Goal: Task Accomplishment & Management: Manage account settings

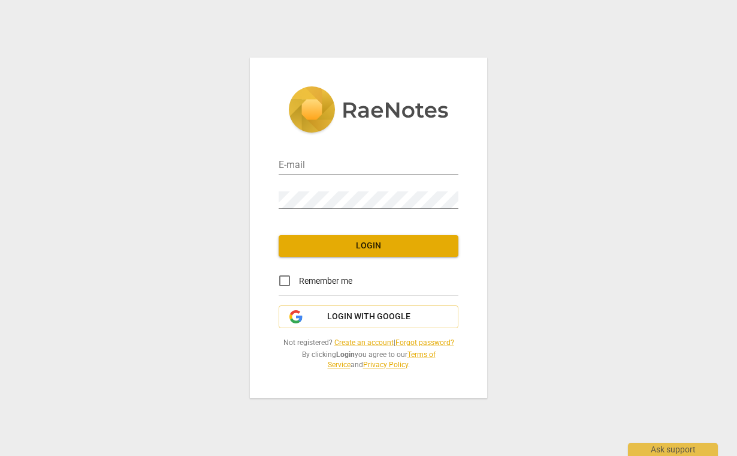
type input "[PERSON_NAME][EMAIL_ADDRESS][DOMAIN_NAME]"
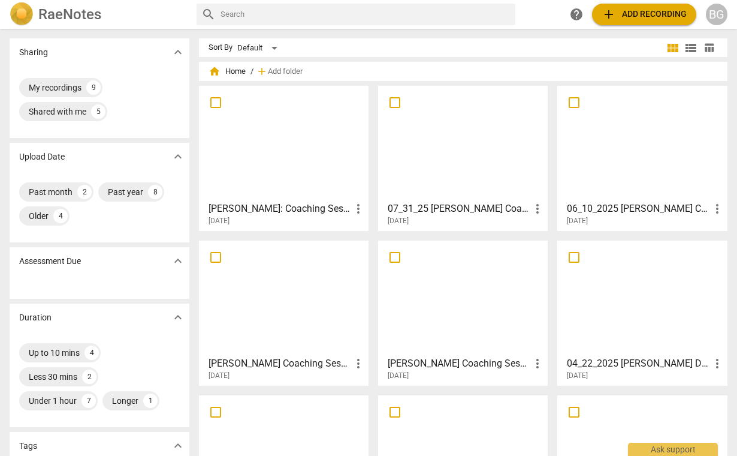
click at [460, 207] on h3 "07_31_25 [PERSON_NAME] Coaching Session" at bounding box center [459, 208] width 143 height 14
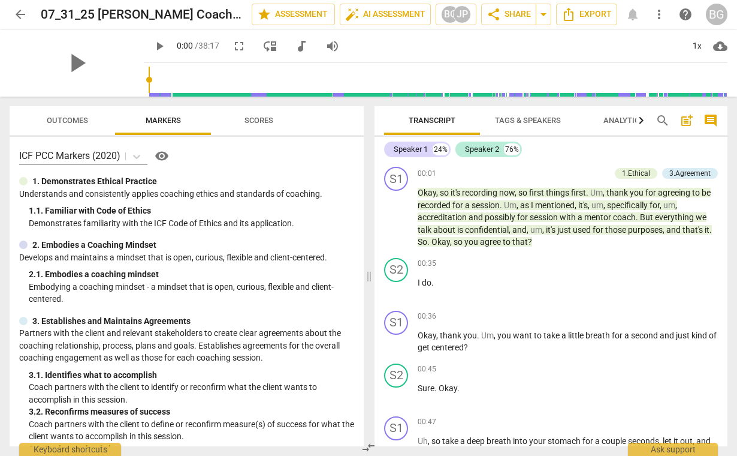
click at [70, 119] on span "Outcomes" at bounding box center [67, 120] width 41 height 9
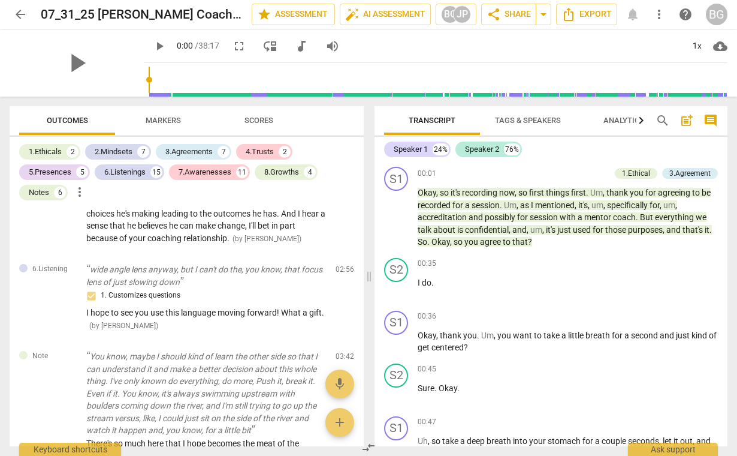
scroll to position [363, 0]
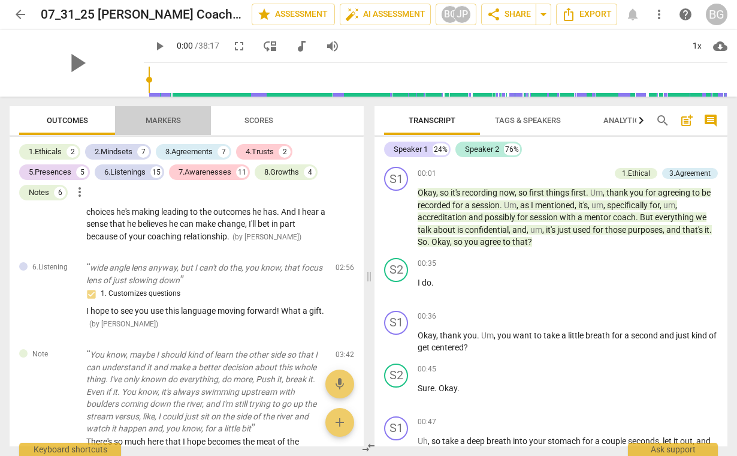
click at [170, 122] on span "Markers" at bounding box center [163, 120] width 35 height 9
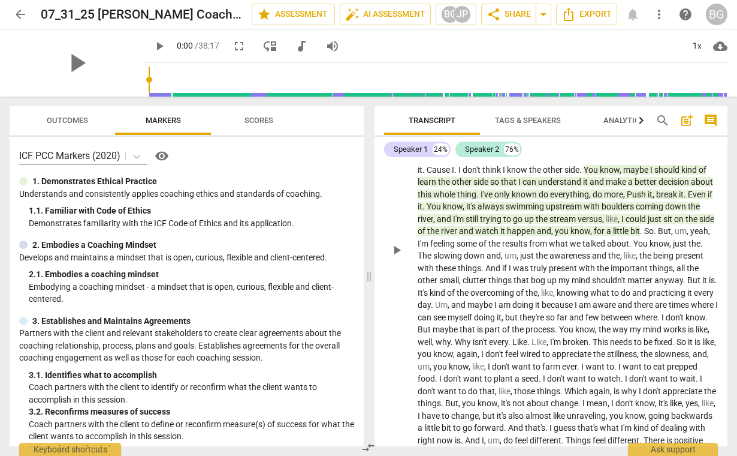
scroll to position [702, 0]
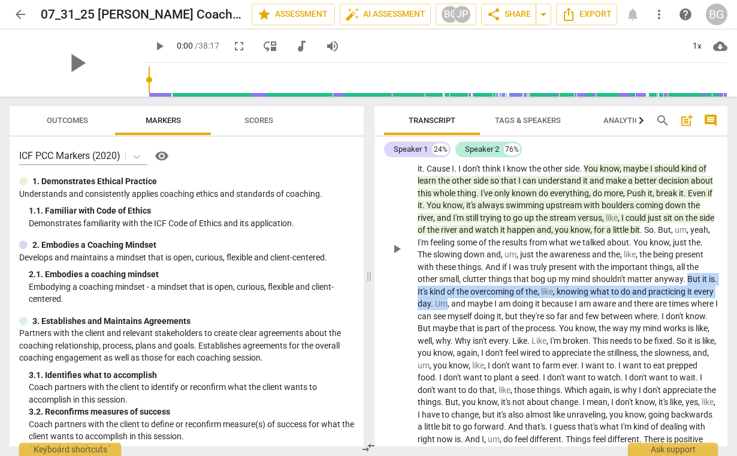
drag, startPoint x: 450, startPoint y: 293, endPoint x: 513, endPoint y: 299, distance: 62.6
click at [512, 299] on p "Yeah , it's , uh , been a few things , you know , kind of want to talk to you a…" at bounding box center [568, 248] width 300 height 688
click at [528, 287] on div "+" at bounding box center [526, 288] width 12 height 12
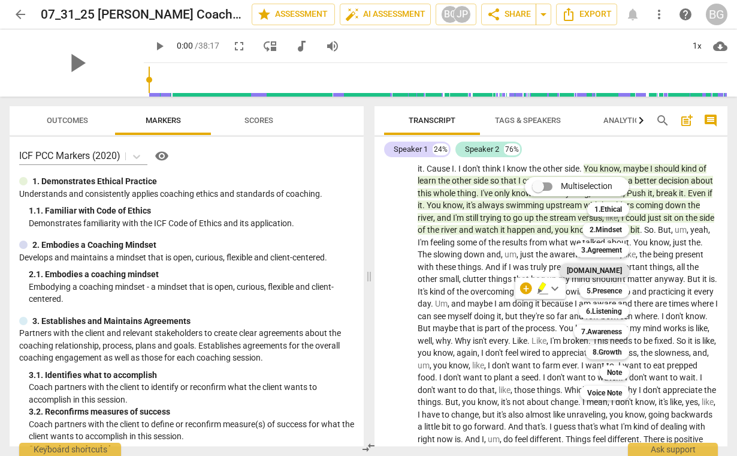
click at [615, 268] on b "[DOMAIN_NAME]" at bounding box center [594, 270] width 55 height 14
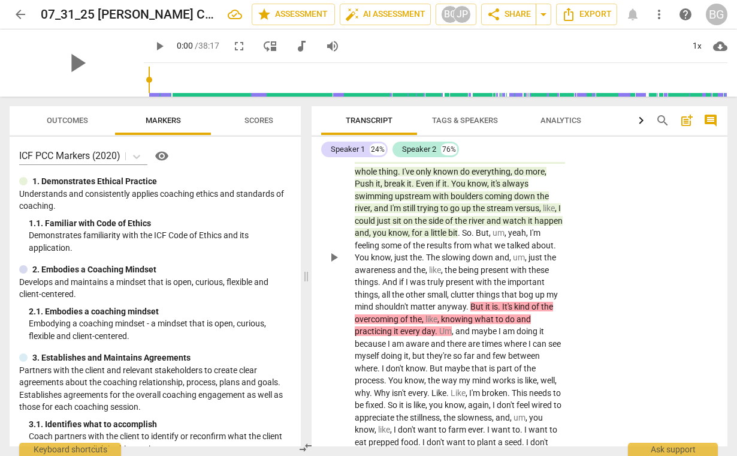
scroll to position [892, 0]
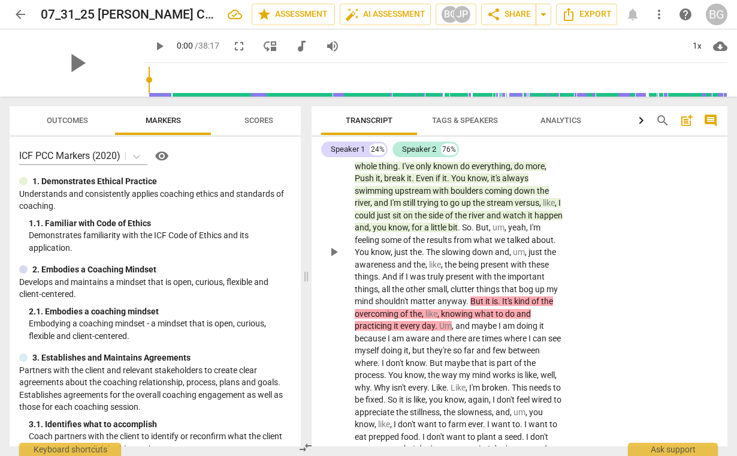
click at [497, 299] on span "is" at bounding box center [495, 301] width 6 height 10
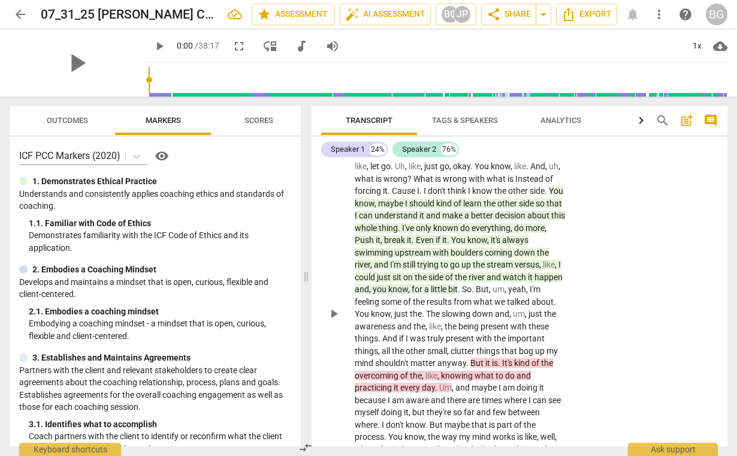
scroll to position [830, 0]
click at [487, 363] on span "it" at bounding box center [489, 364] width 7 height 10
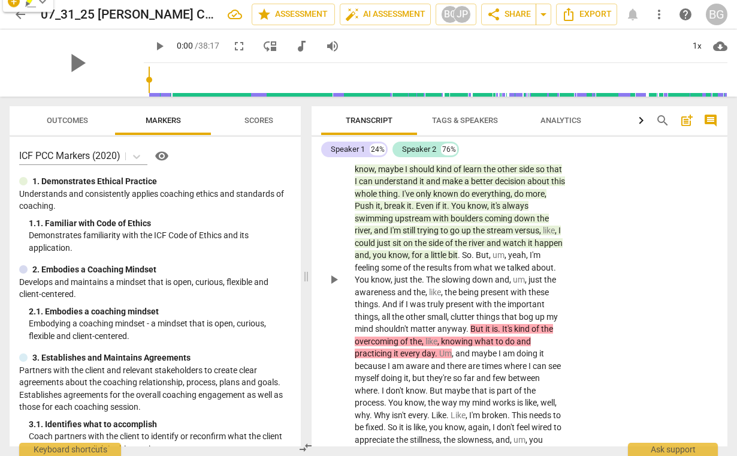
click at [493, 328] on span "is" at bounding box center [495, 329] width 6 height 10
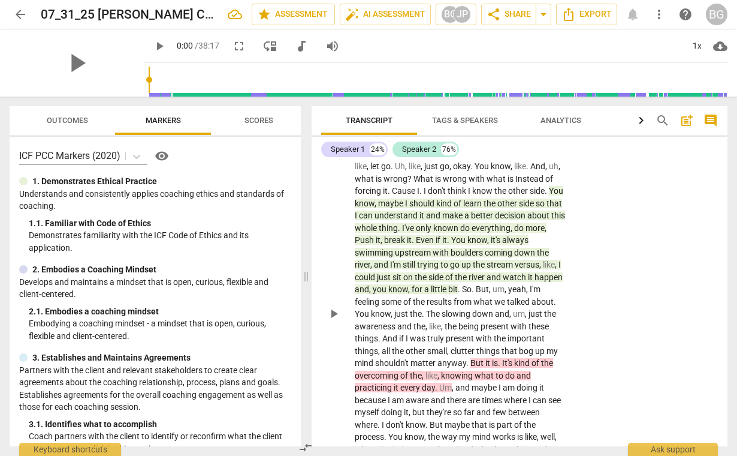
scroll to position [830, 0]
click at [493, 329] on span "present" at bounding box center [496, 327] width 30 height 10
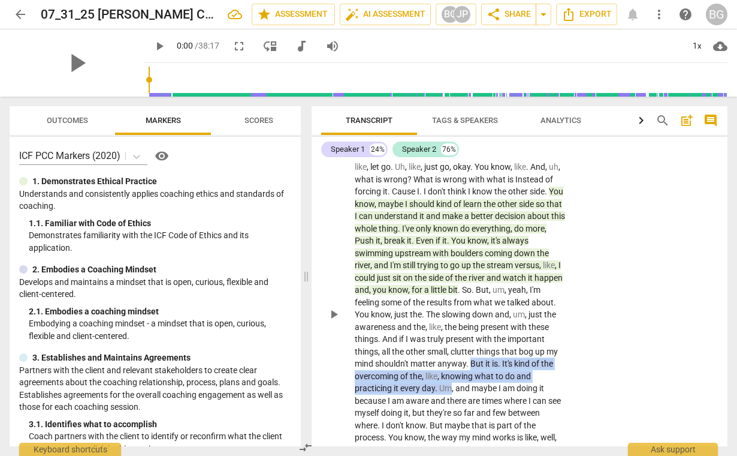
drag, startPoint x: 470, startPoint y: 361, endPoint x: 453, endPoint y: 388, distance: 32.1
click at [453, 388] on p "Yeah , it's , uh , been a few things , you know , kind of want to talk to you a…" at bounding box center [460, 321] width 211 height 1008
click at [467, 372] on div "+" at bounding box center [467, 372] width 12 height 12
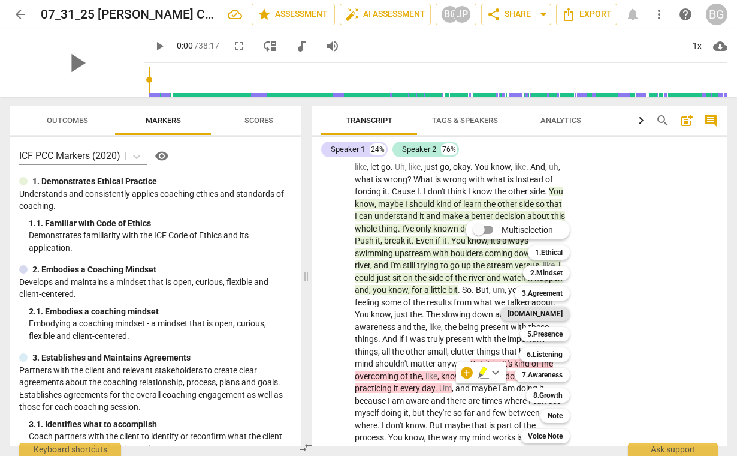
click at [557, 314] on b "[DOMAIN_NAME]" at bounding box center [535, 313] width 55 height 14
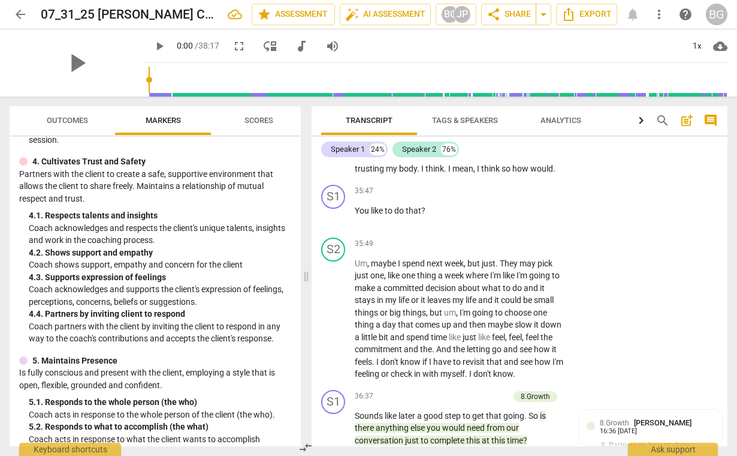
scroll to position [9091, 0]
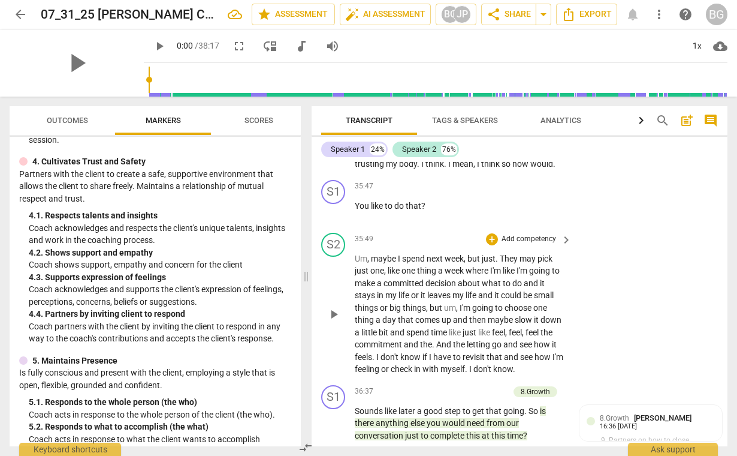
click at [438, 313] on p "Um , maybe I spend next week , but just . They may pick just one , like one thi…" at bounding box center [460, 313] width 211 height 123
click at [335, 321] on span "play_arrow" at bounding box center [334, 314] width 14 height 14
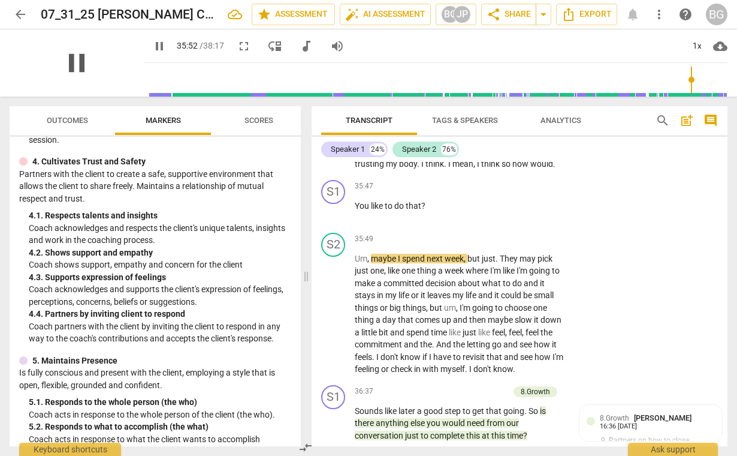
click at [64, 62] on span "pause" at bounding box center [76, 62] width 31 height 31
type input "2152"
click at [64, 115] on span "Outcomes" at bounding box center [67, 121] width 70 height 16
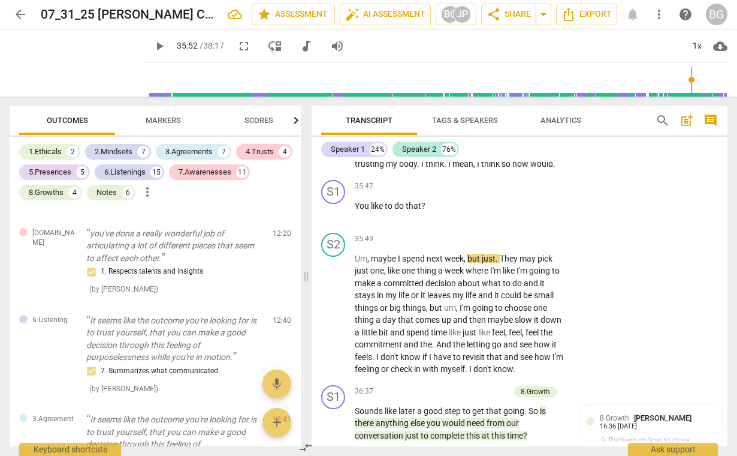
scroll to position [2007, 0]
click at [24, 13] on span "arrow_back" at bounding box center [20, 14] width 14 height 14
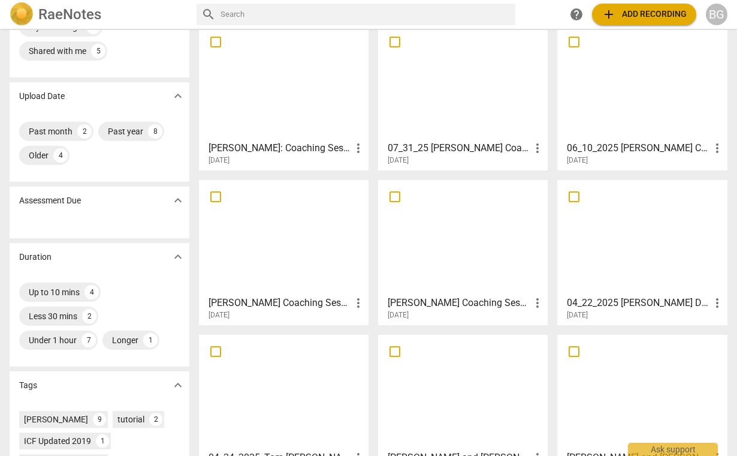
scroll to position [47, 0]
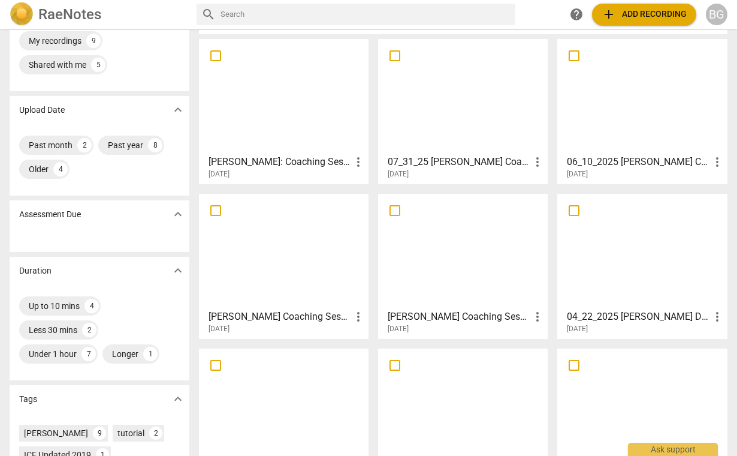
click at [487, 228] on div at bounding box center [463, 251] width 161 height 106
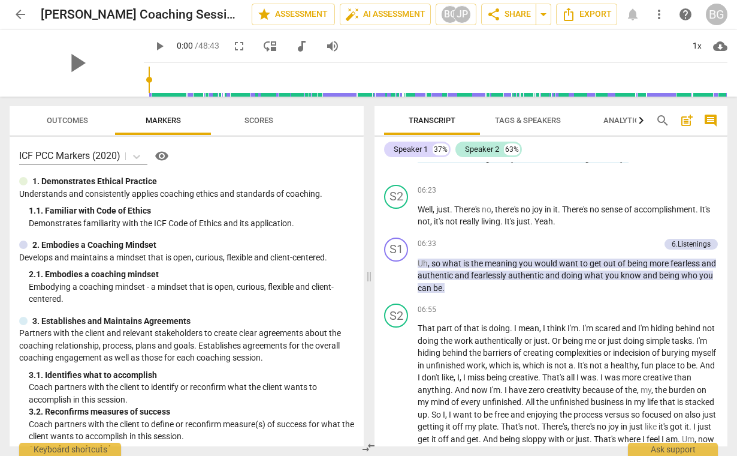
scroll to position [1314, 0]
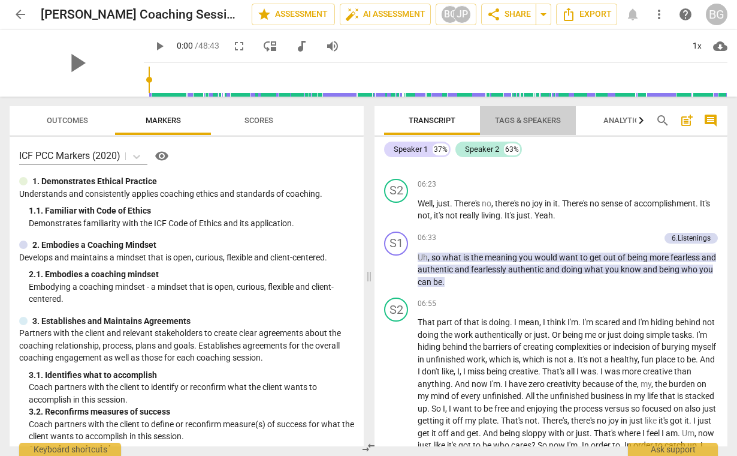
click at [514, 121] on span "Tags & Speakers" at bounding box center [528, 120] width 66 height 9
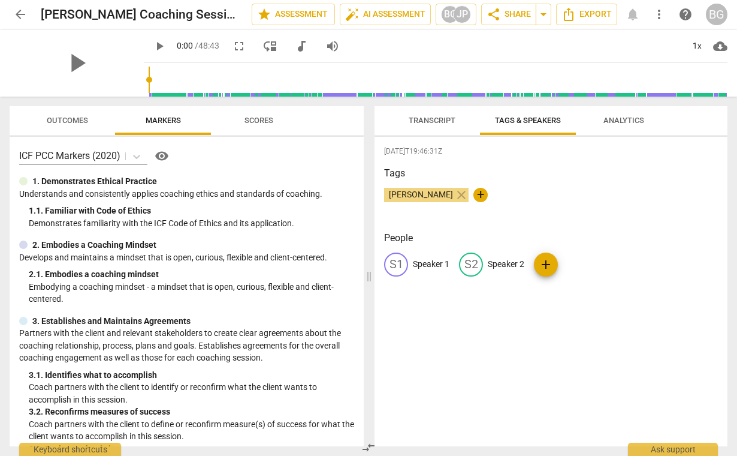
click at [23, 14] on span "arrow_back" at bounding box center [20, 14] width 14 height 14
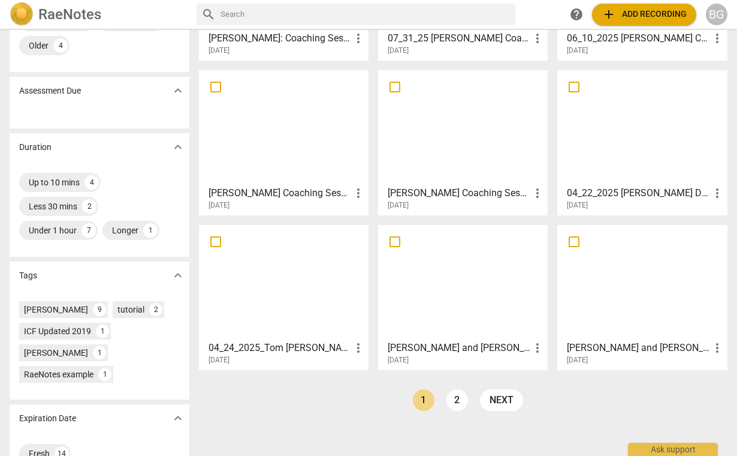
scroll to position [199, 0]
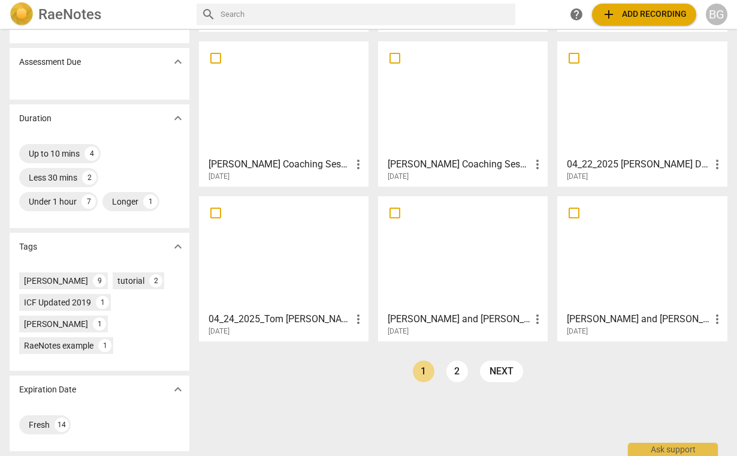
click at [440, 263] on div at bounding box center [463, 253] width 161 height 106
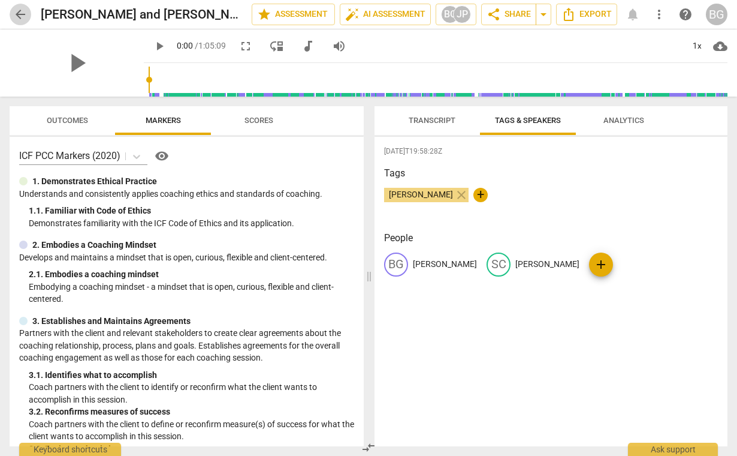
click at [22, 13] on span "arrow_back" at bounding box center [20, 14] width 14 height 14
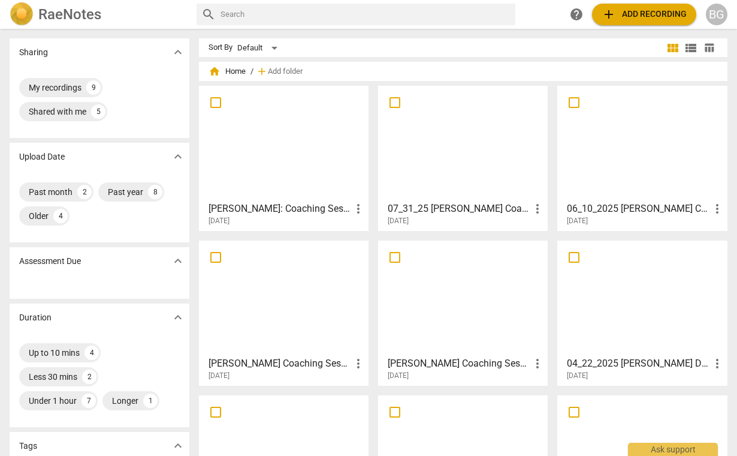
click at [629, 284] on div at bounding box center [642, 298] width 161 height 106
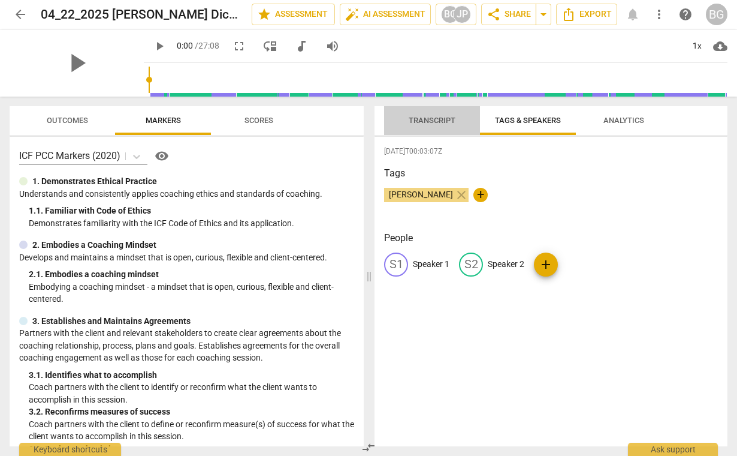
click at [432, 126] on span "Transcript" at bounding box center [433, 121] width 76 height 16
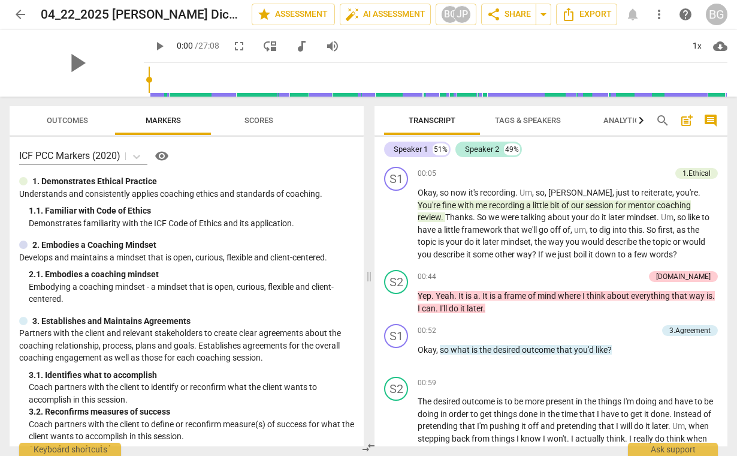
scroll to position [1314, 0]
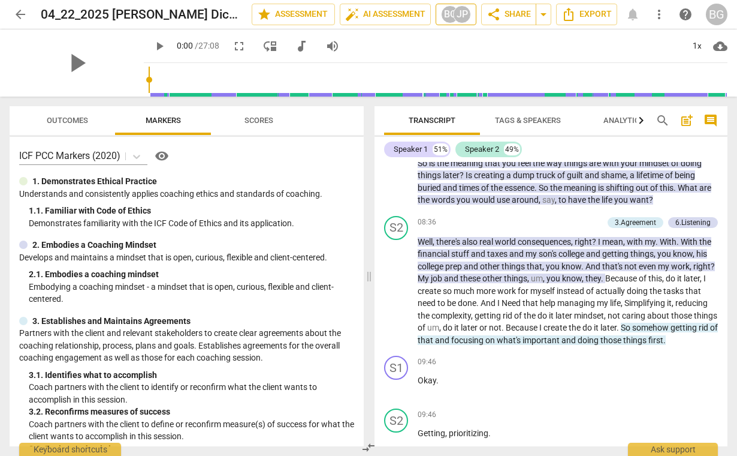
click at [463, 14] on div "JP" at bounding box center [462, 14] width 18 height 18
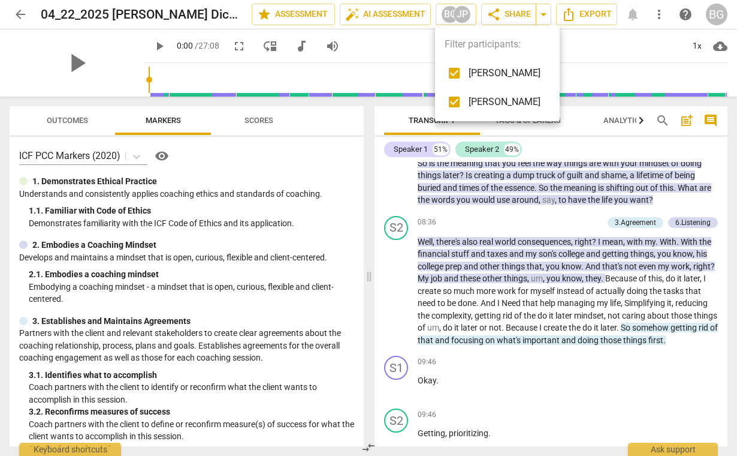
click at [416, 45] on div at bounding box center [368, 228] width 737 height 456
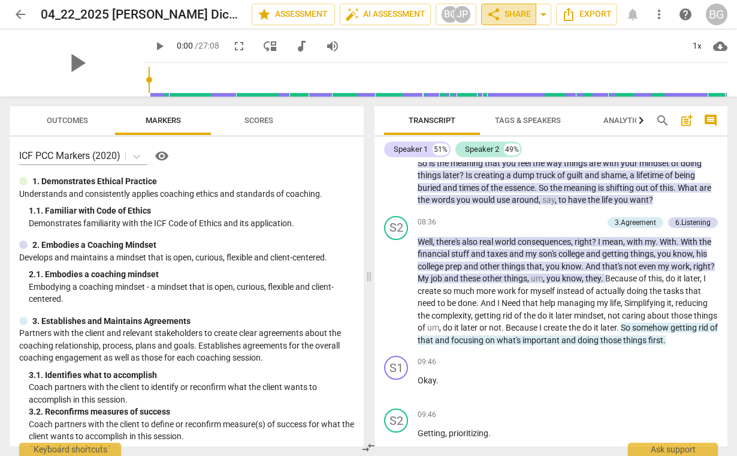
click at [506, 13] on span "share Share" at bounding box center [509, 14] width 44 height 14
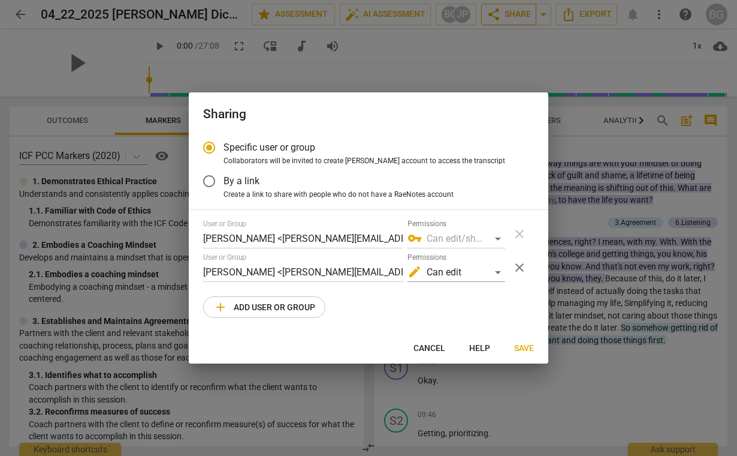
radio input "false"
click at [497, 272] on div "edit Can edit" at bounding box center [457, 272] width 98 height 19
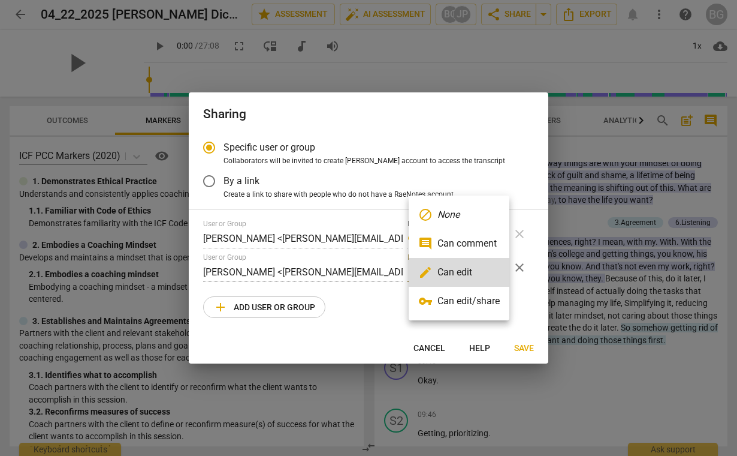
click at [423, 349] on div at bounding box center [368, 228] width 737 height 456
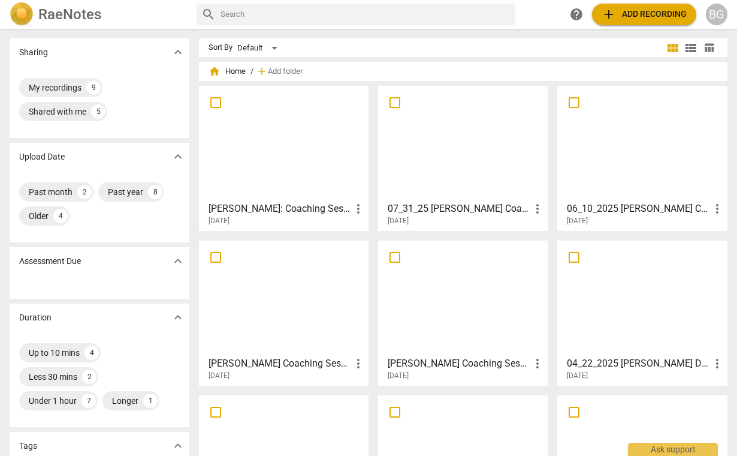
click at [716, 14] on div "BG" at bounding box center [717, 15] width 22 height 22
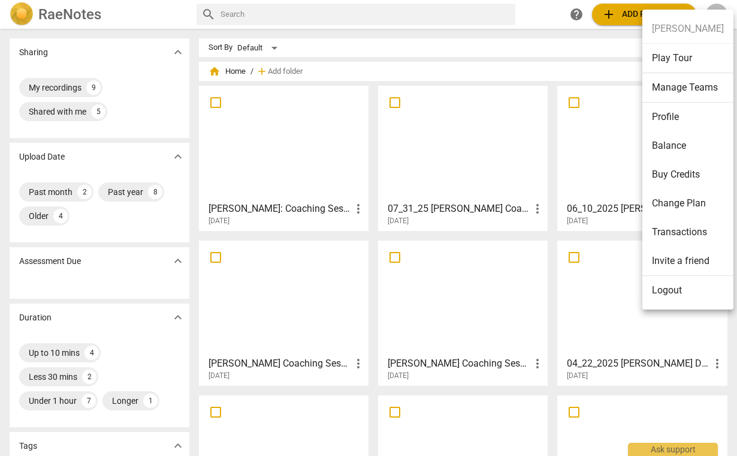
click at [684, 197] on li "Change Plan" at bounding box center [688, 203] width 91 height 29
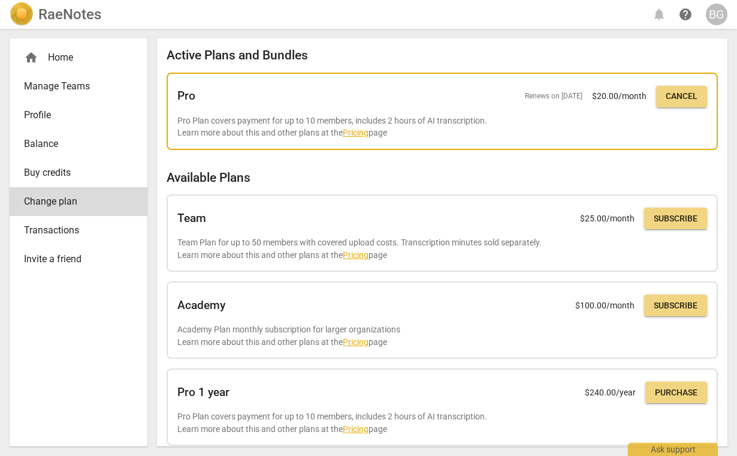
click at [355, 133] on link "Pricing" at bounding box center [356, 133] width 26 height 10
click at [689, 95] on span "Cancel" at bounding box center [682, 97] width 32 height 12
click at [559, 59] on h2 "Active Plans and Bundles" at bounding box center [443, 55] width 552 height 15
